Goal: Navigation & Orientation: Find specific page/section

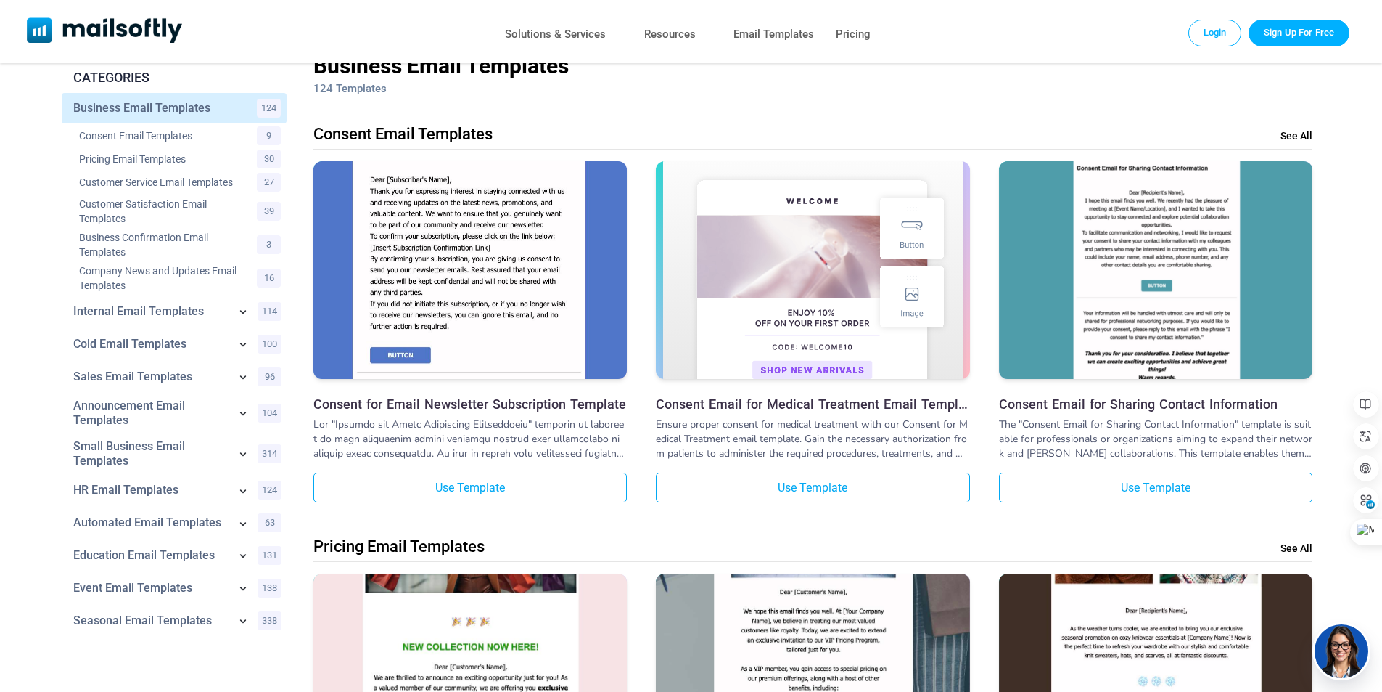
scroll to position [73, 0]
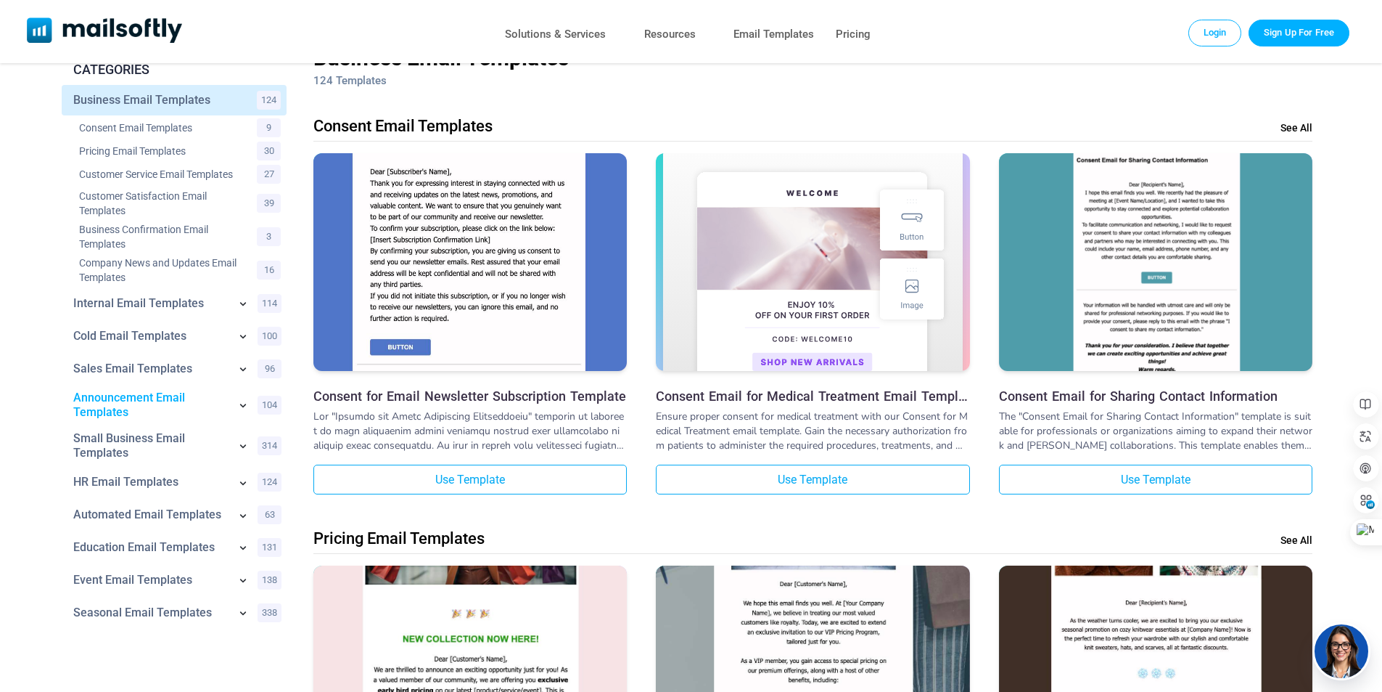
click at [94, 398] on link "Announcement Email Templates" at bounding box center [150, 404] width 155 height 29
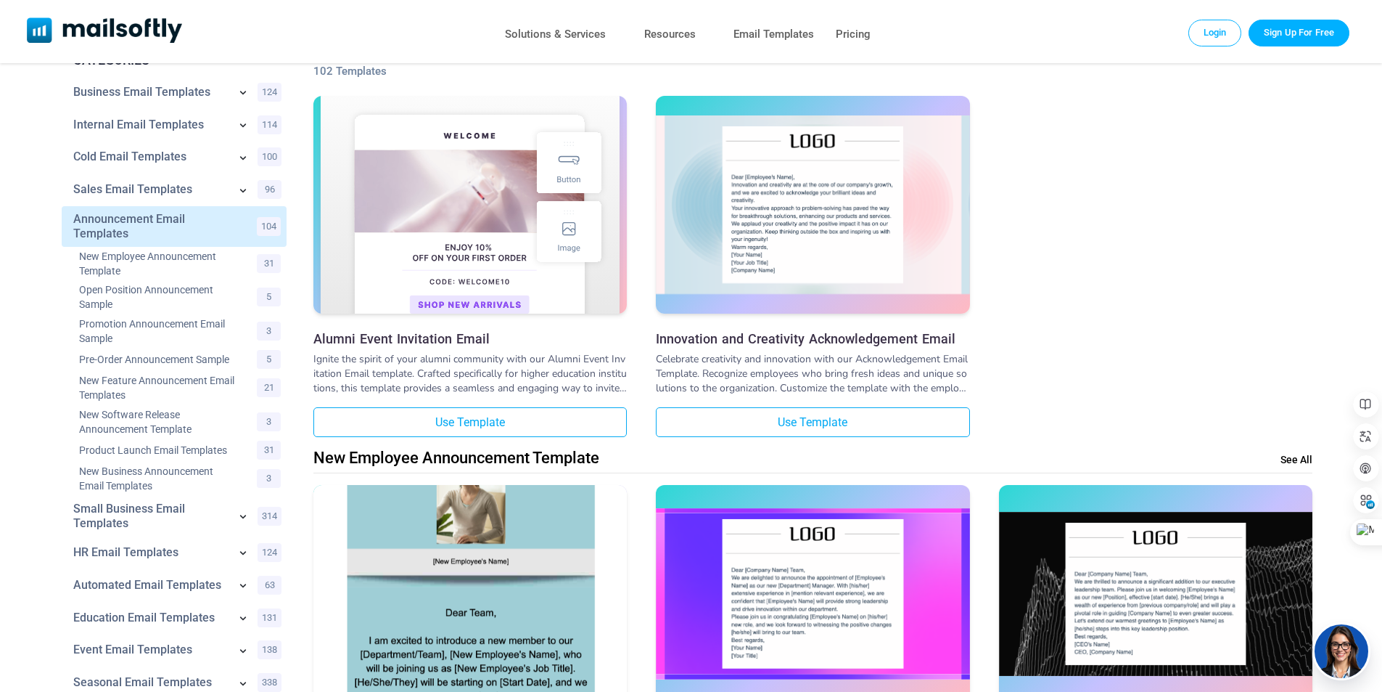
scroll to position [145, 0]
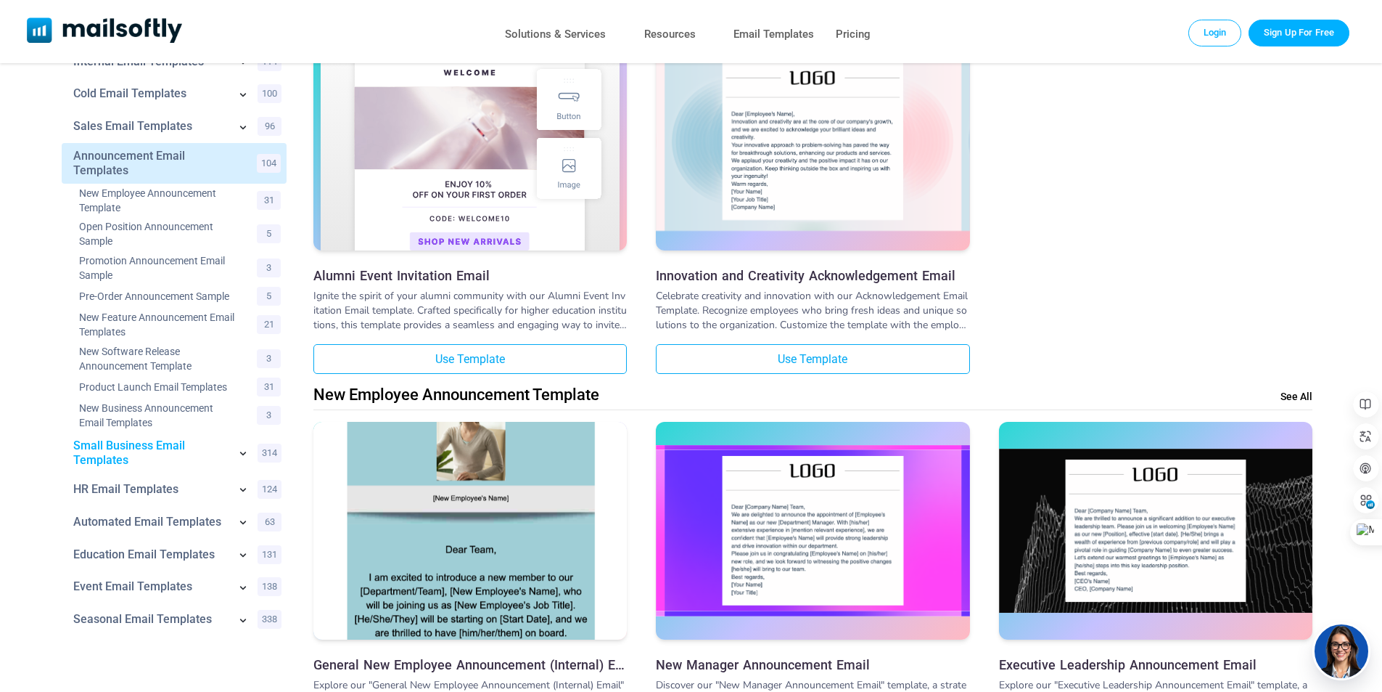
click at [86, 447] on link "Small Business Email Templates" at bounding box center [150, 452] width 155 height 29
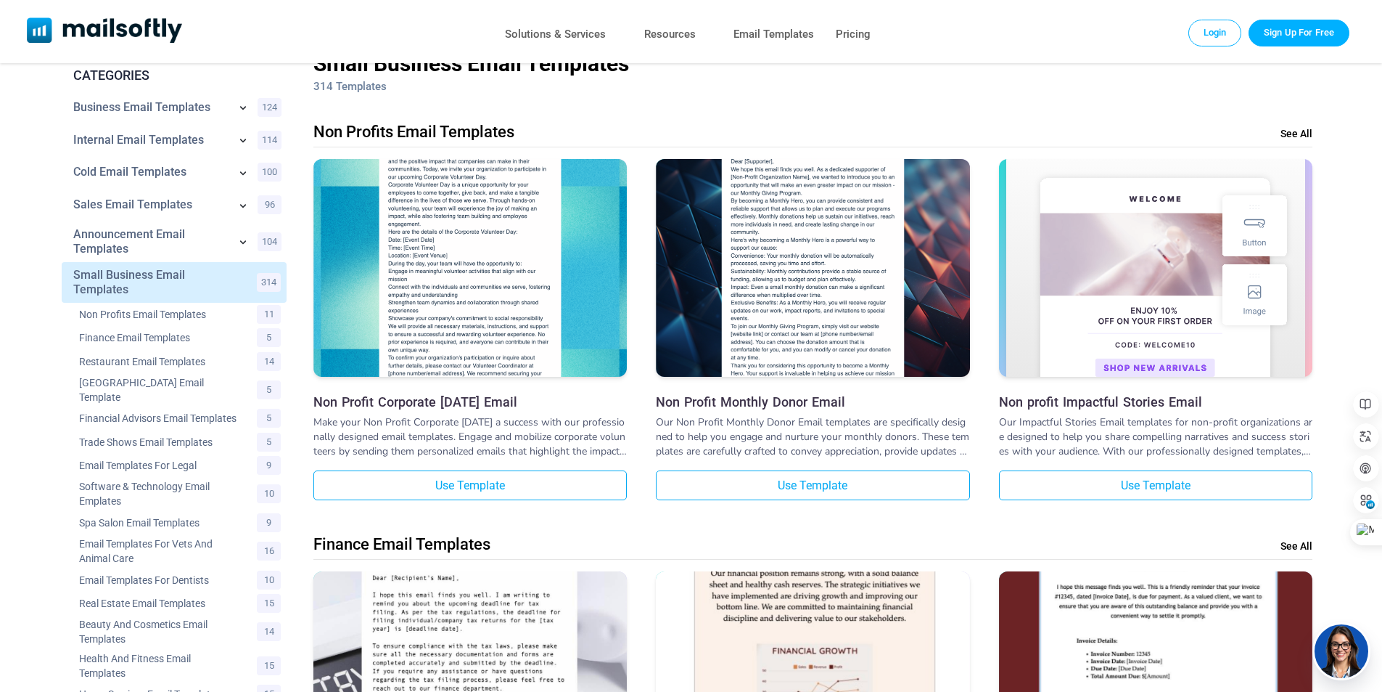
scroll to position [73, 0]
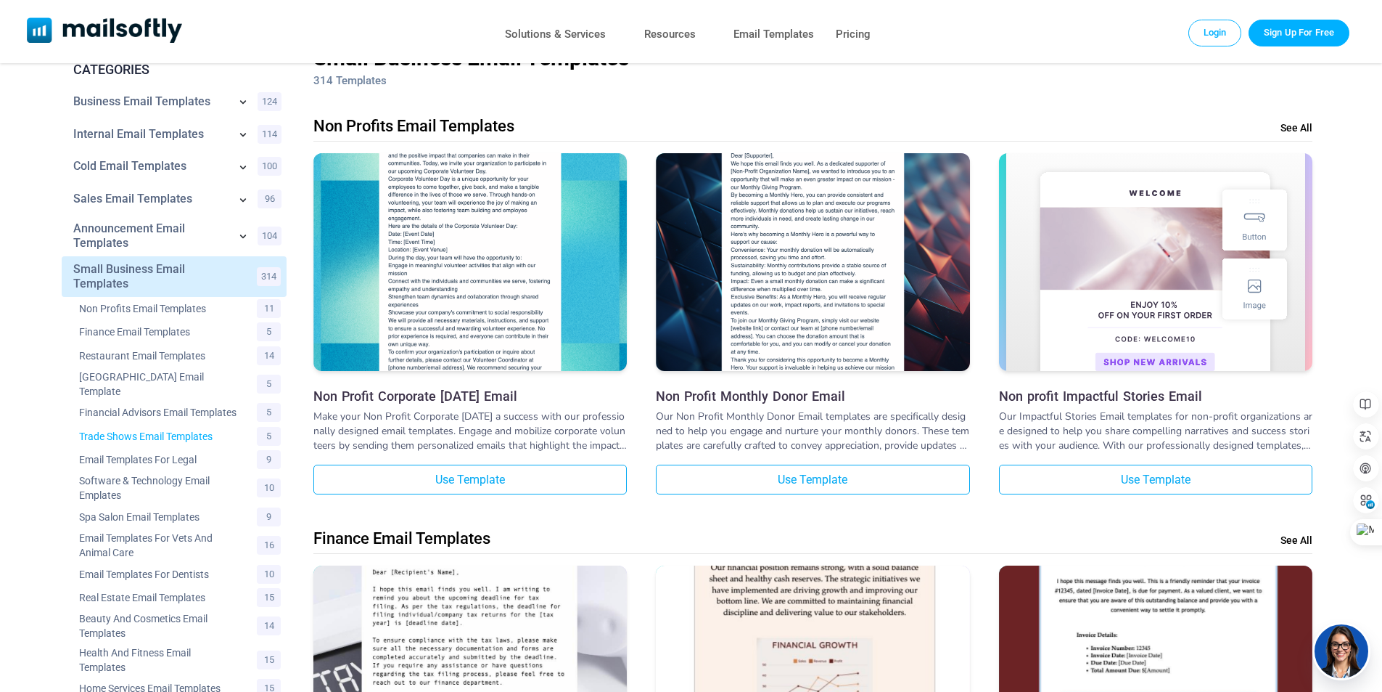
click at [112, 440] on link "Trade Shows Email Templates" at bounding box center [159, 436] width 160 height 15
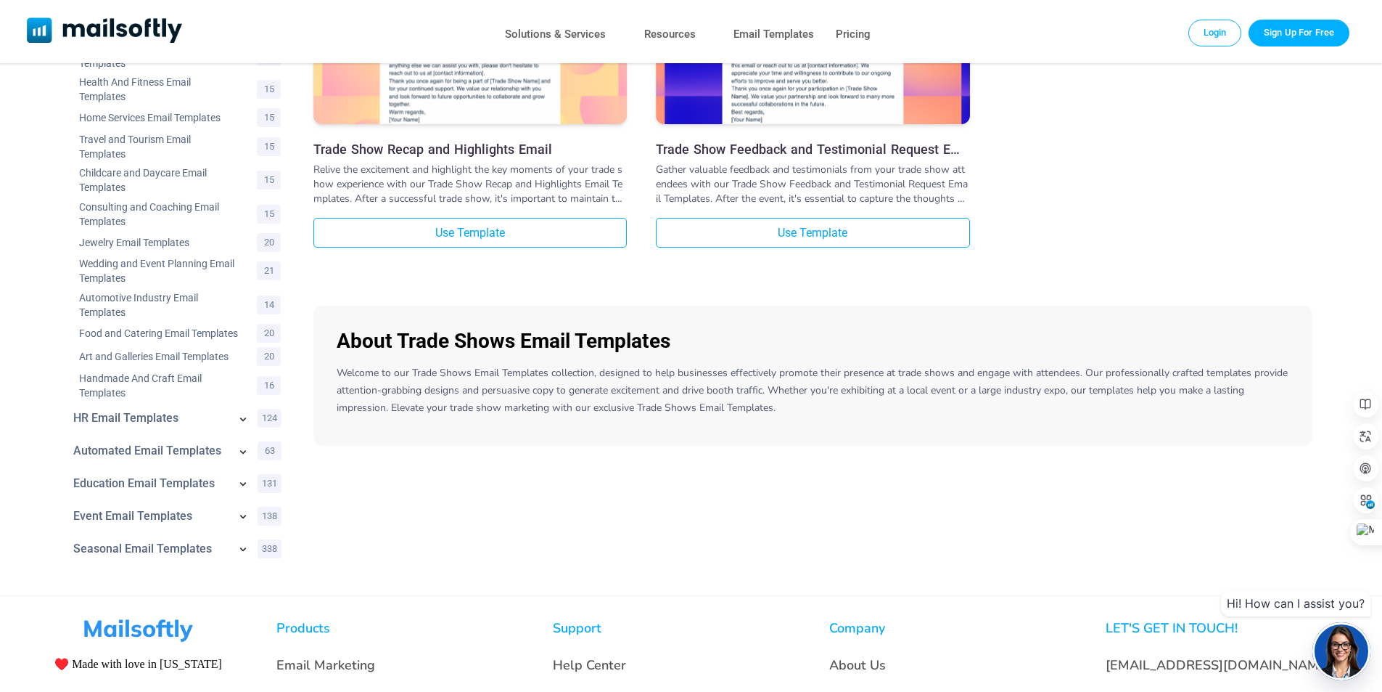
scroll to position [653, 0]
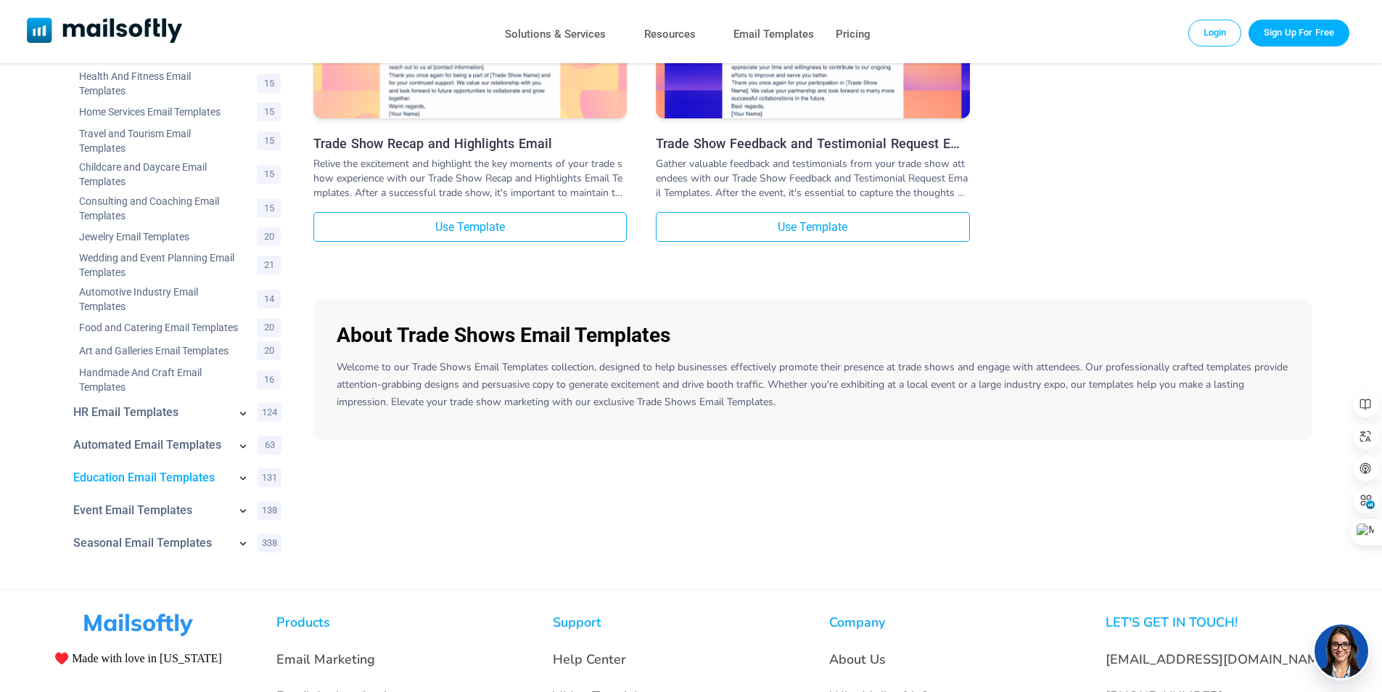
click at [128, 485] on link "Education Email Templates" at bounding box center [150, 477] width 155 height 15
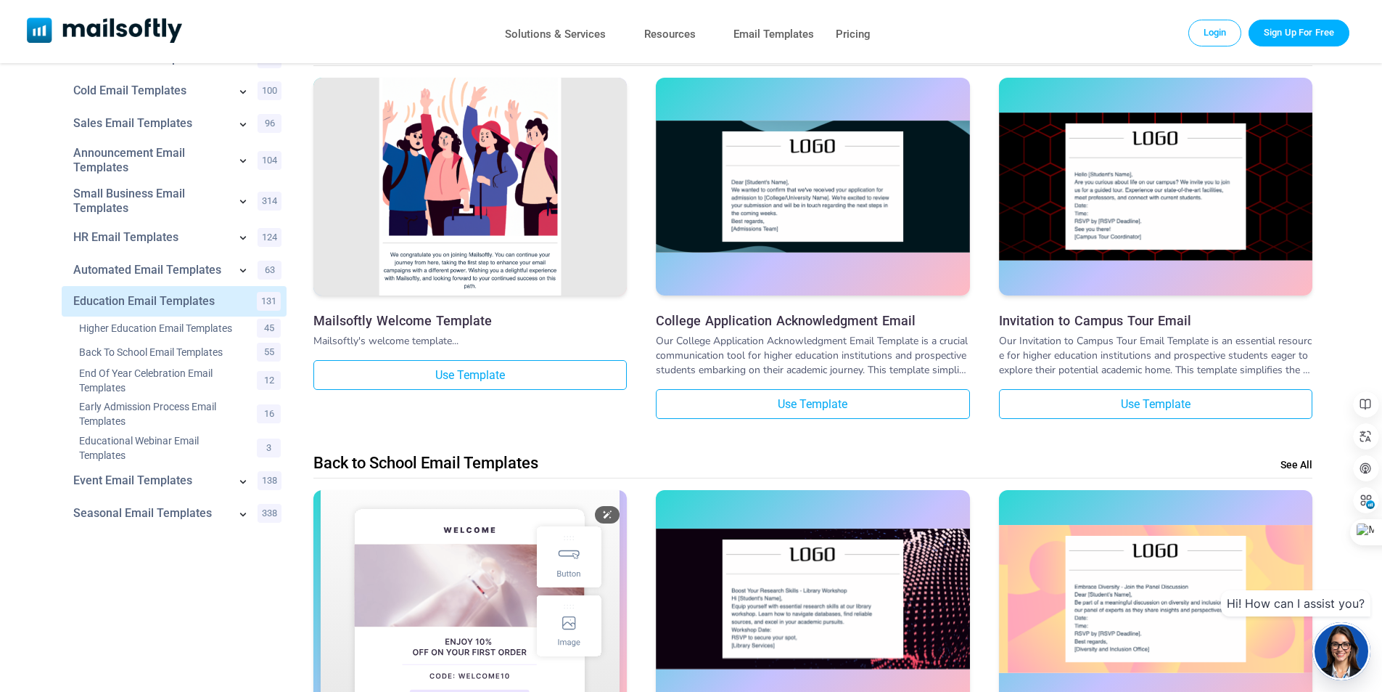
scroll to position [73, 0]
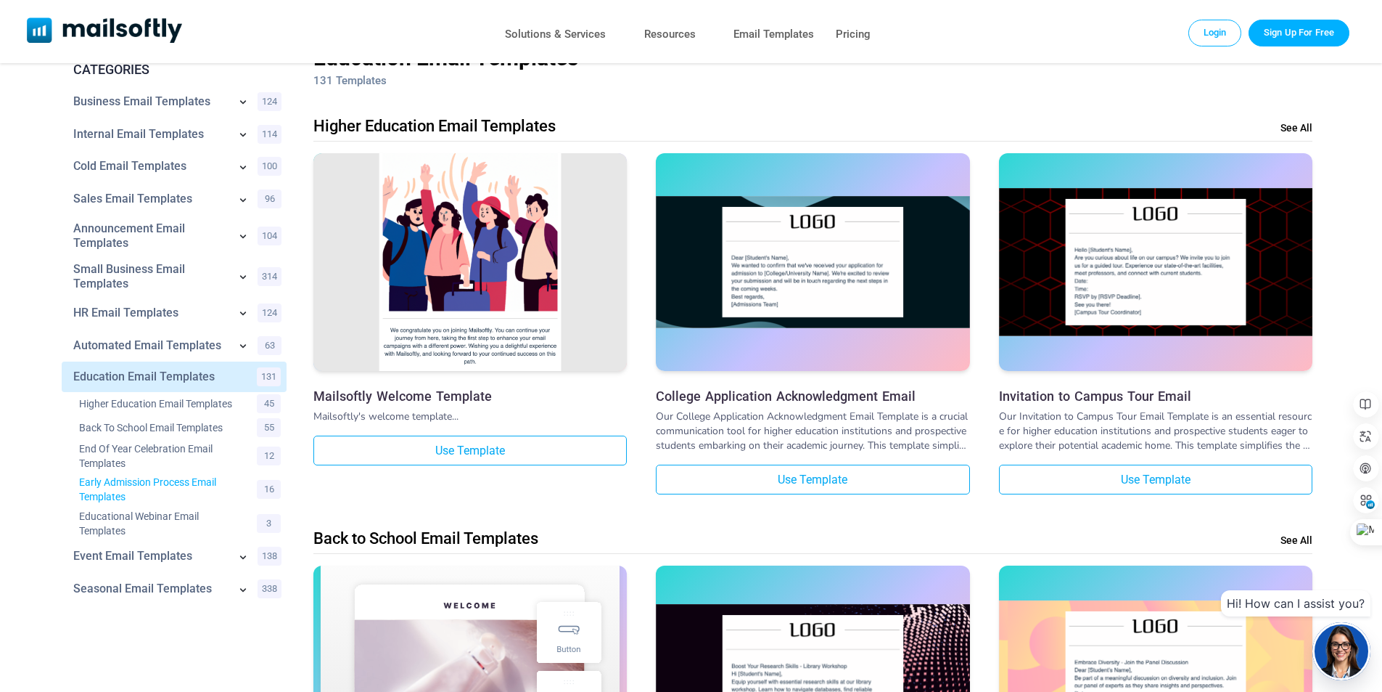
click at [141, 482] on link "Early Admission Process Email Templates" at bounding box center [159, 489] width 160 height 29
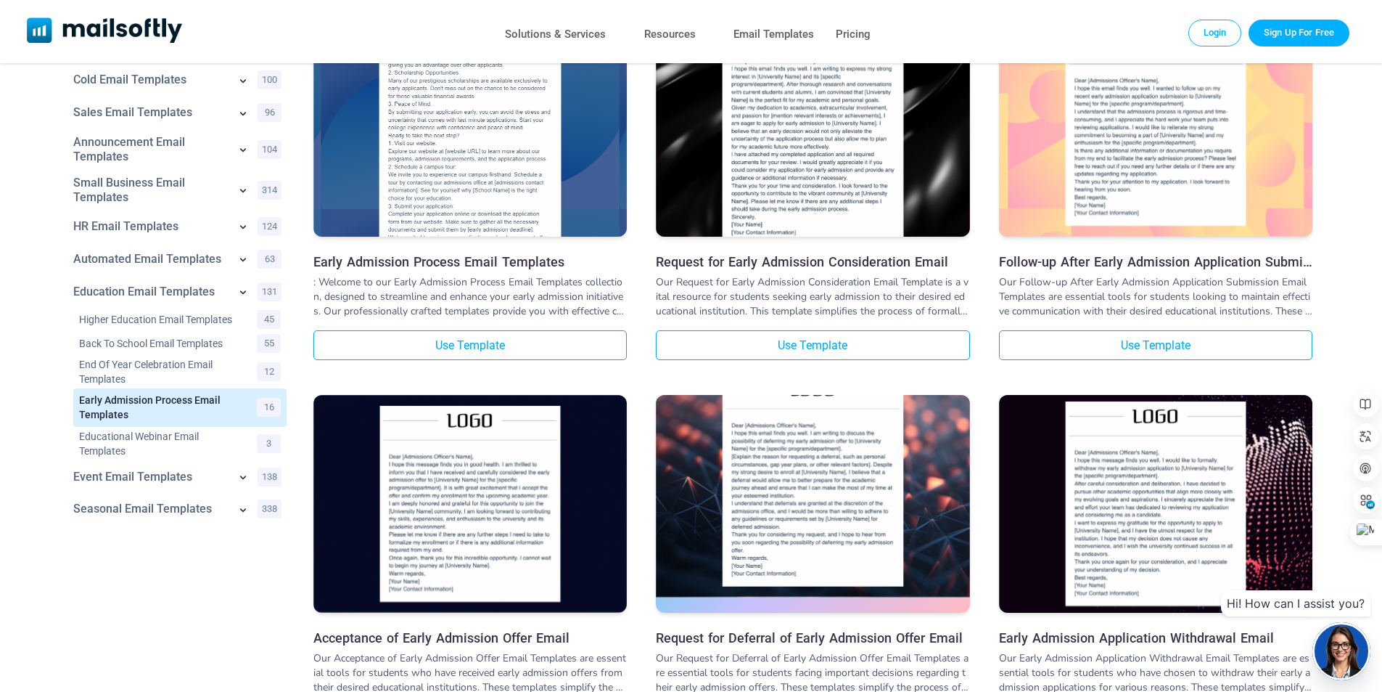
scroll to position [218, 0]
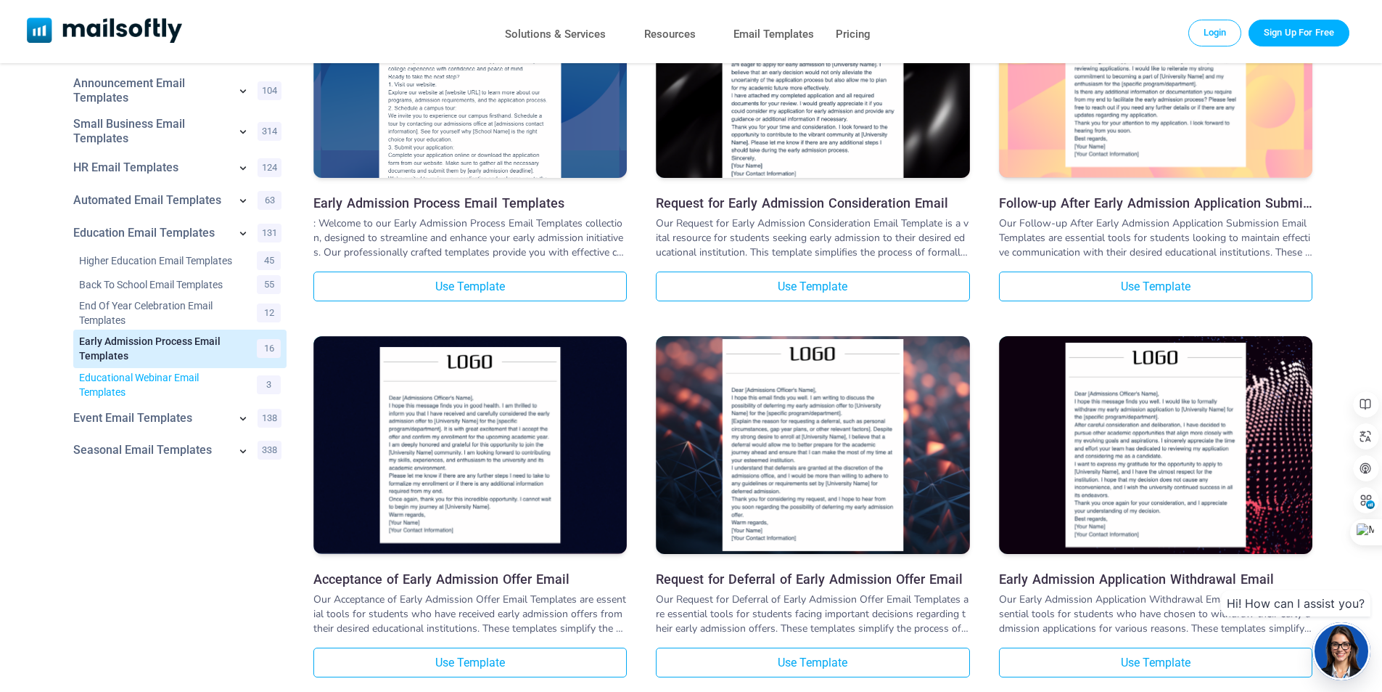
click at [144, 380] on link "Educational Webinar Email Templates" at bounding box center [159, 384] width 160 height 29
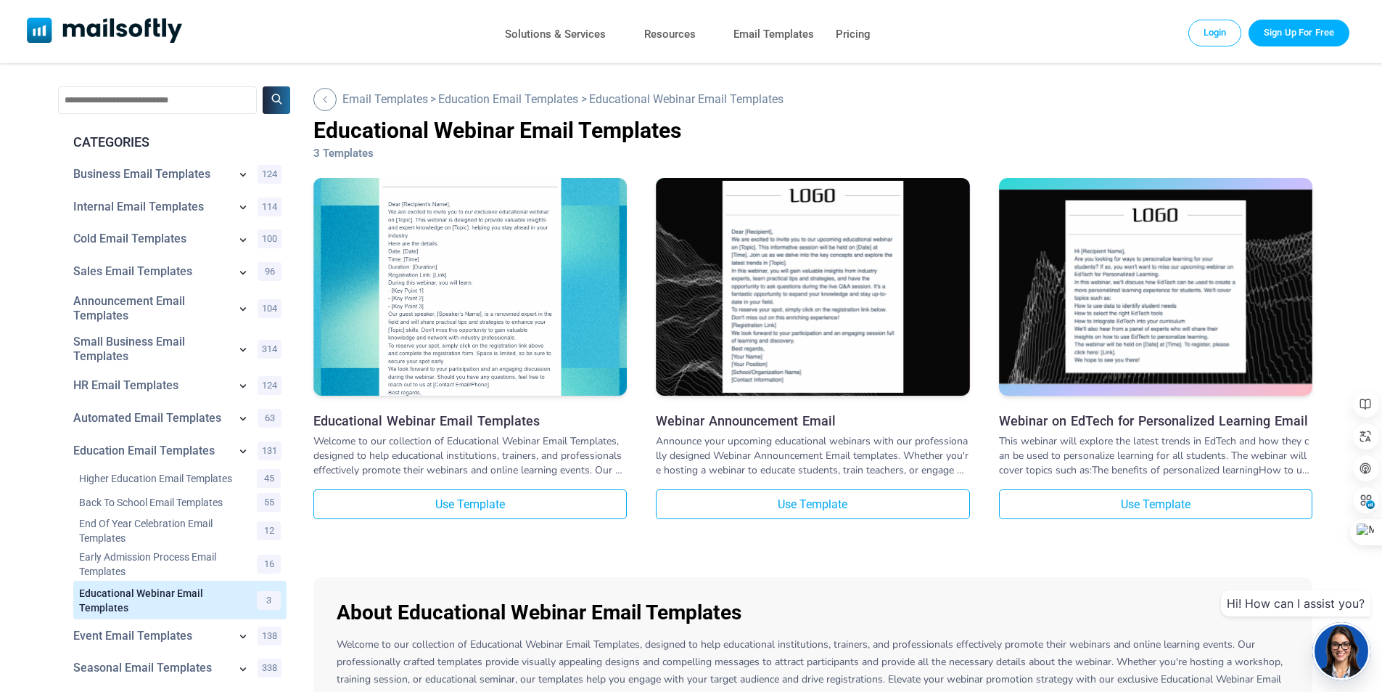
click at [99, 29] on img "Mailsoftly" at bounding box center [105, 29] width 156 height 25
